Goal: Information Seeking & Learning: Find specific fact

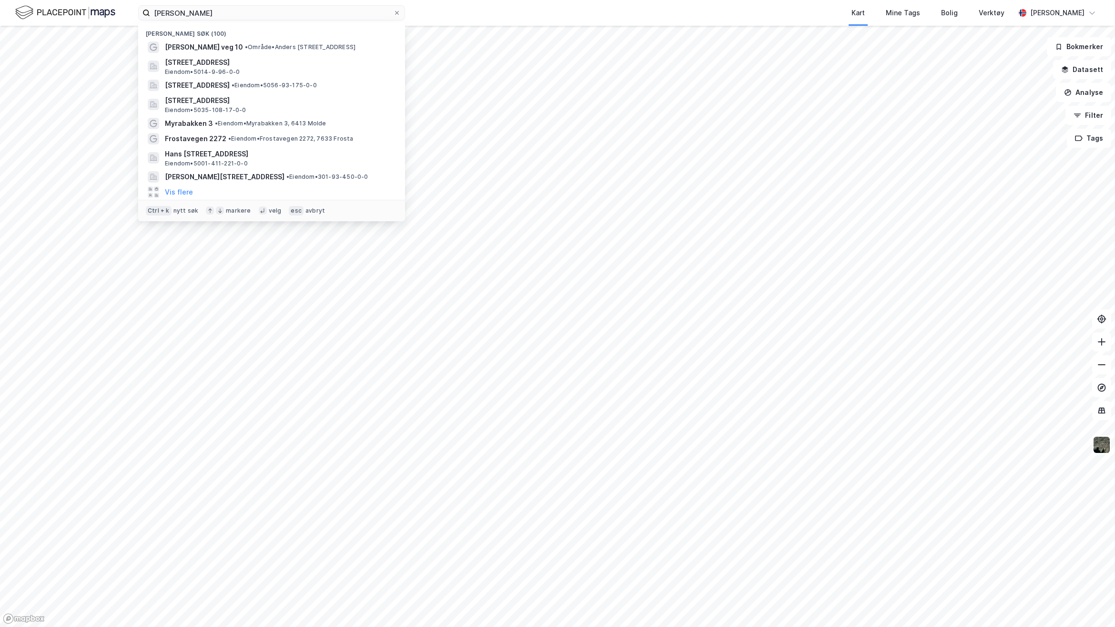
type input "[PERSON_NAME]"
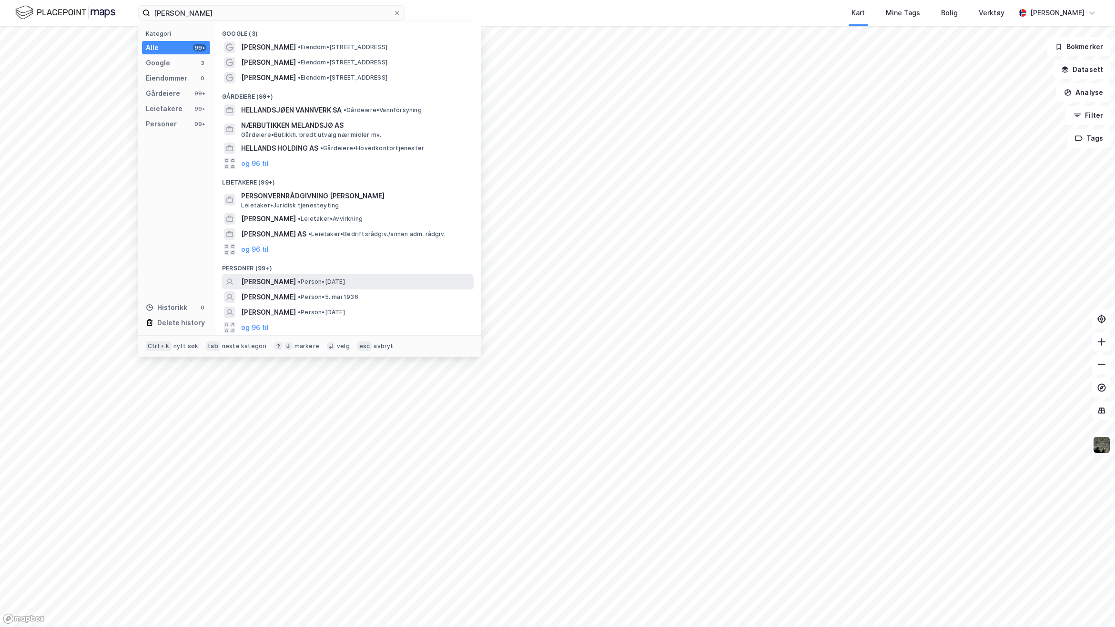
click at [296, 280] on span "[PERSON_NAME]" at bounding box center [268, 281] width 55 height 11
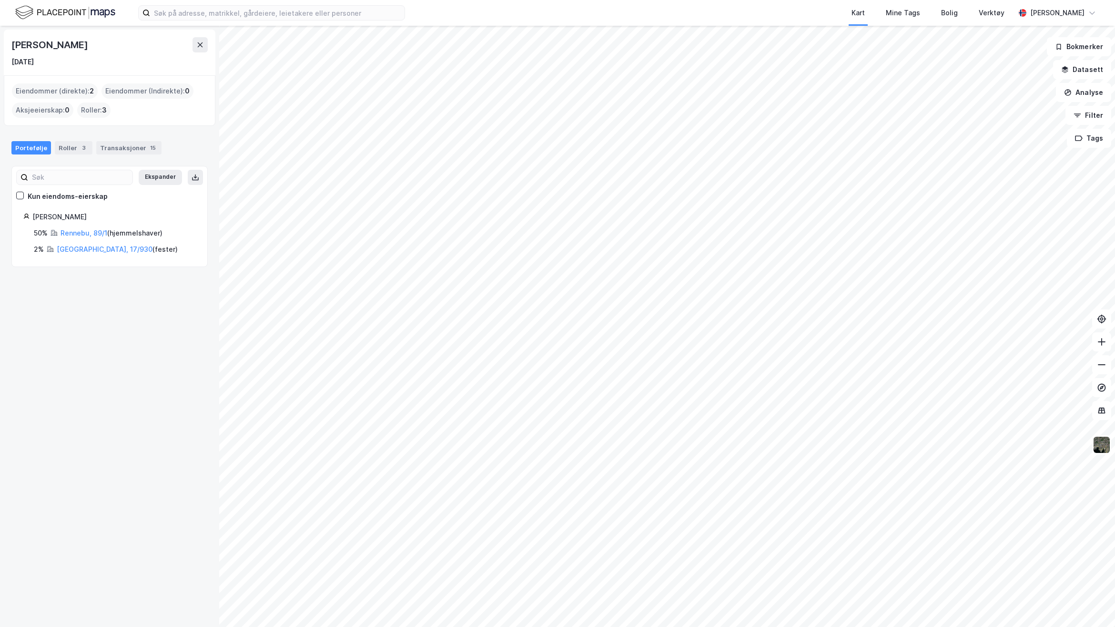
drag, startPoint x: 104, startPoint y: 413, endPoint x: 199, endPoint y: 386, distance: 98.5
click at [104, 413] on div "[PERSON_NAME] [DATE] Eiendommer (direkte) : 2 Eiendommer (Indirekte) : 0 Aksjee…" at bounding box center [109, 326] width 219 height 601
click at [72, 249] on link "[GEOGRAPHIC_DATA], 17/930" at bounding box center [105, 249] width 96 height 8
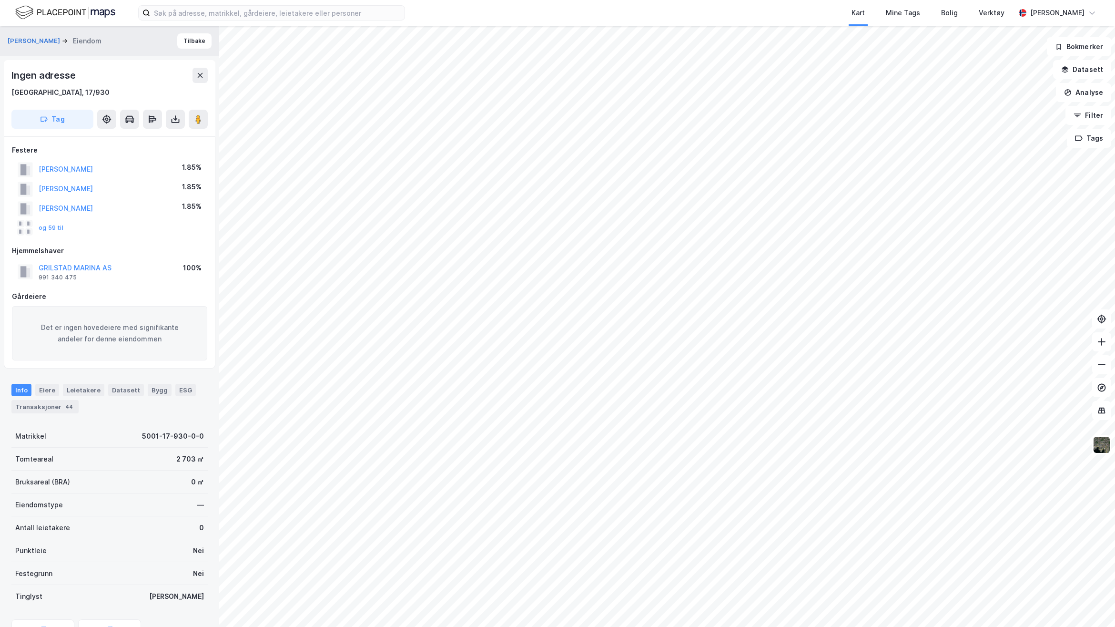
click at [57, 222] on div "og 59 til" at bounding box center [41, 227] width 46 height 15
click at [0, 0] on button "og 59 til" at bounding box center [0, 0] width 0 height 0
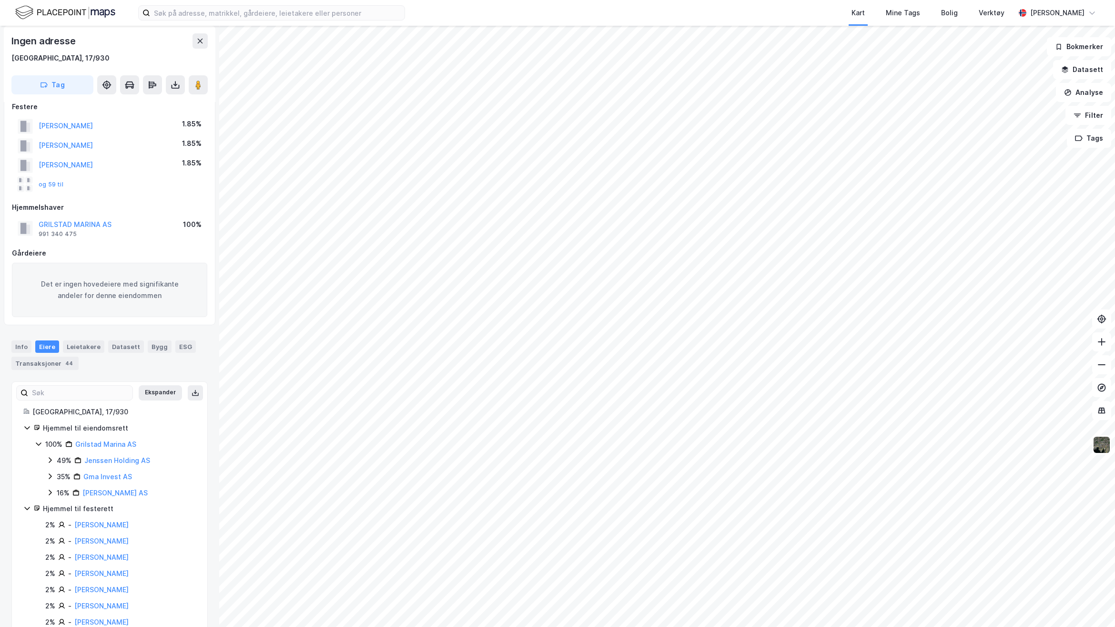
scroll to position [60, 0]
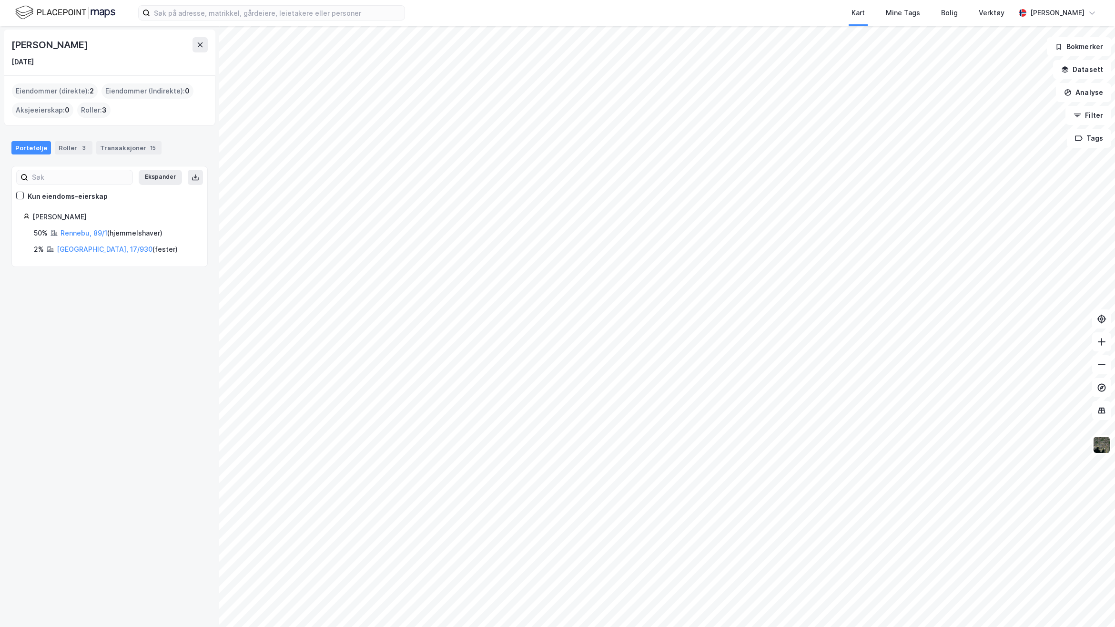
click at [81, 228] on div "Rennebu, 89/1 ( hjemmelshaver )" at bounding box center [112, 232] width 102 height 11
click at [81, 234] on link "Rennebu, 89/1" at bounding box center [84, 233] width 47 height 8
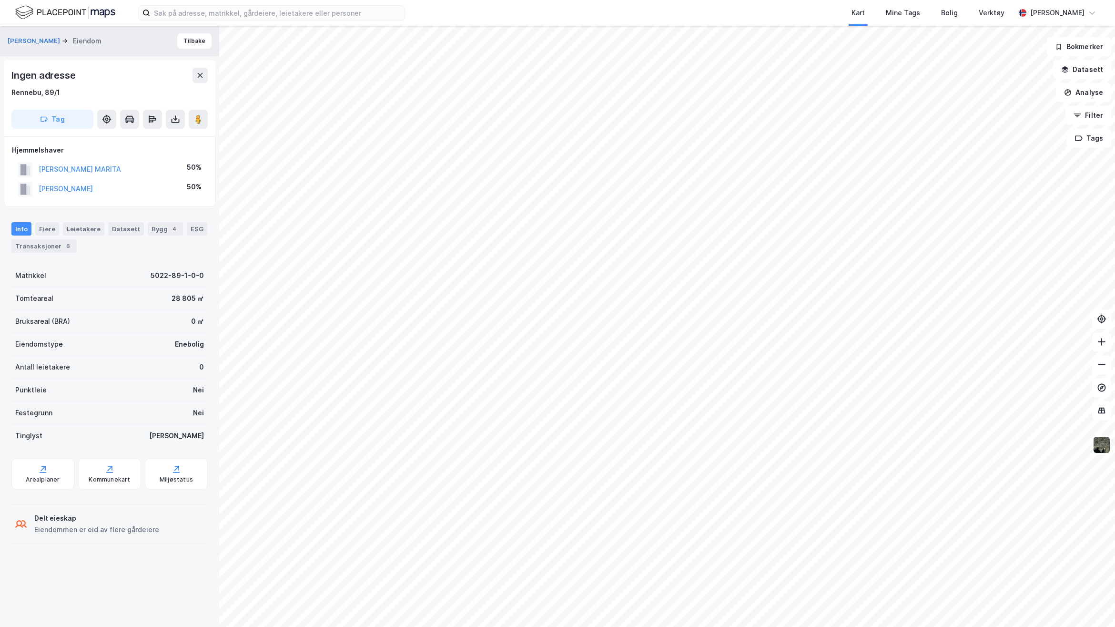
click at [163, 597] on div "HELLANDSJØ BJØRN H AUNE Eiendom Tilbake Ingen adresse Rennebu, 89/1 Tag Hjemmel…" at bounding box center [109, 326] width 219 height 601
drag, startPoint x: 102, startPoint y: 552, endPoint x: 155, endPoint y: 439, distance: 125.2
click at [102, 552] on div "HELLANDSJØ BJØRN H AUNE Eiendom Tilbake Ingen adresse Rennebu, 89/1 Tag Hjemmel…" at bounding box center [109, 326] width 219 height 601
